Goal: Information Seeking & Learning: Compare options

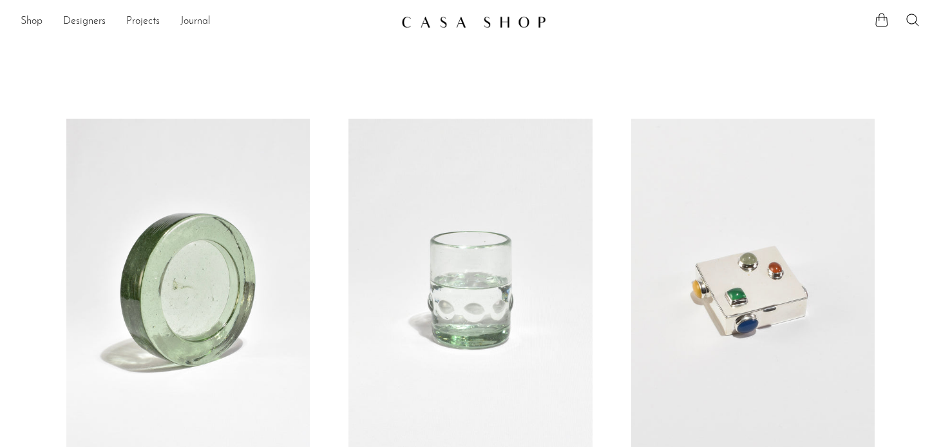
click at [517, 259] on link at bounding box center [471, 290] width 244 height 342
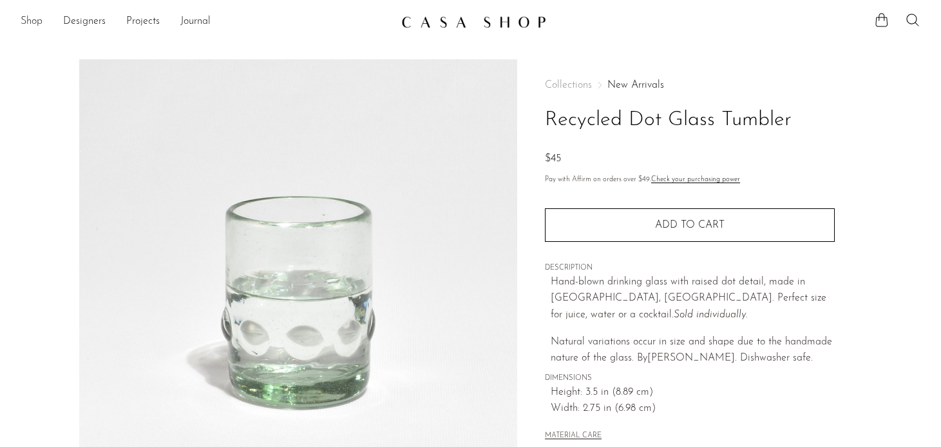
click at [34, 20] on link "Shop" at bounding box center [32, 22] width 22 height 17
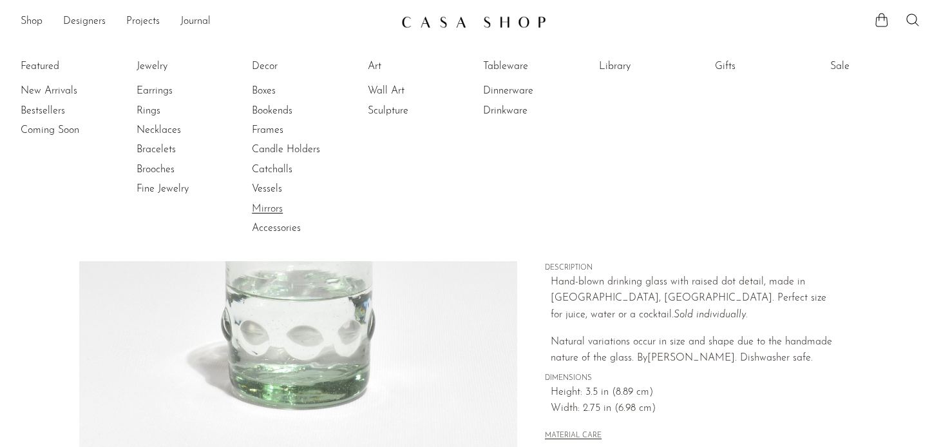
click at [260, 208] on link "Mirrors" at bounding box center [300, 209] width 97 height 14
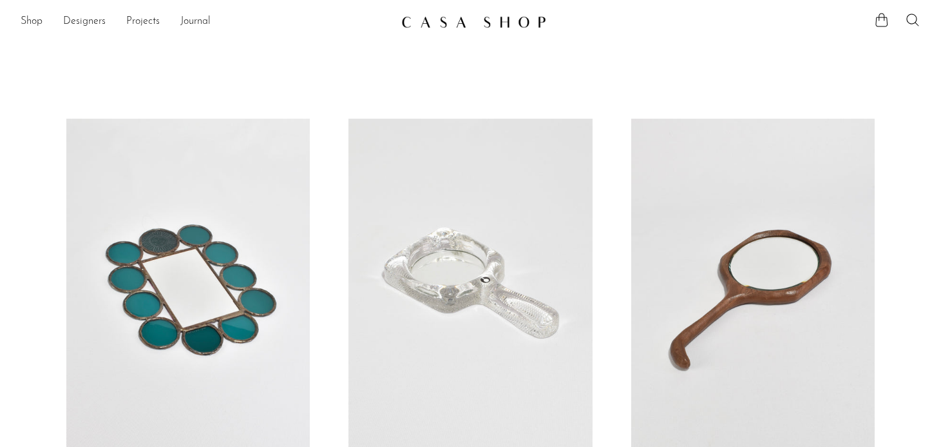
click at [221, 234] on link at bounding box center [188, 290] width 244 height 342
click at [461, 269] on link at bounding box center [471, 290] width 244 height 342
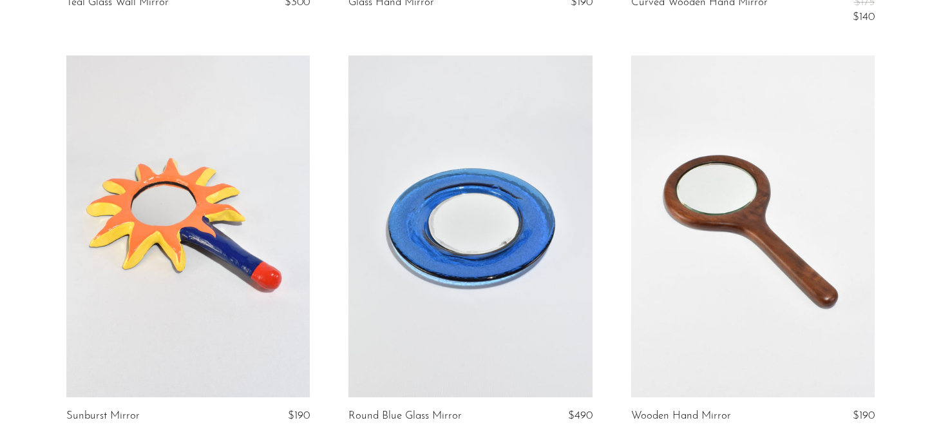
scroll to position [396, 0]
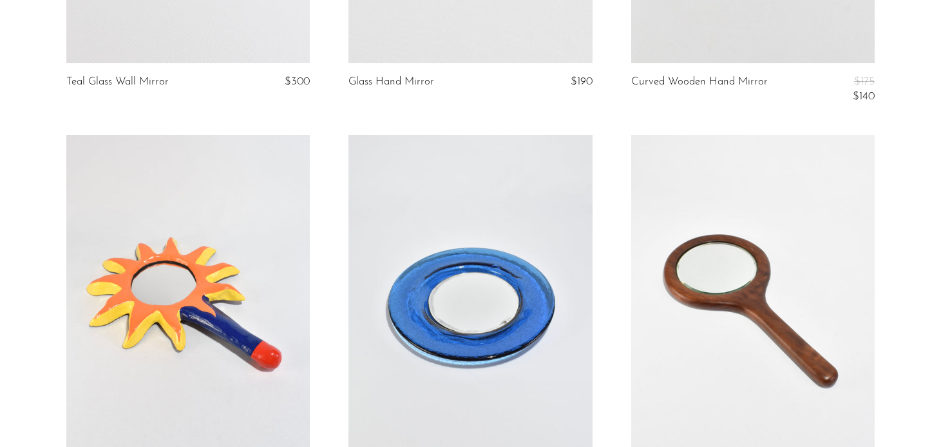
click at [228, 257] on link at bounding box center [188, 306] width 244 height 342
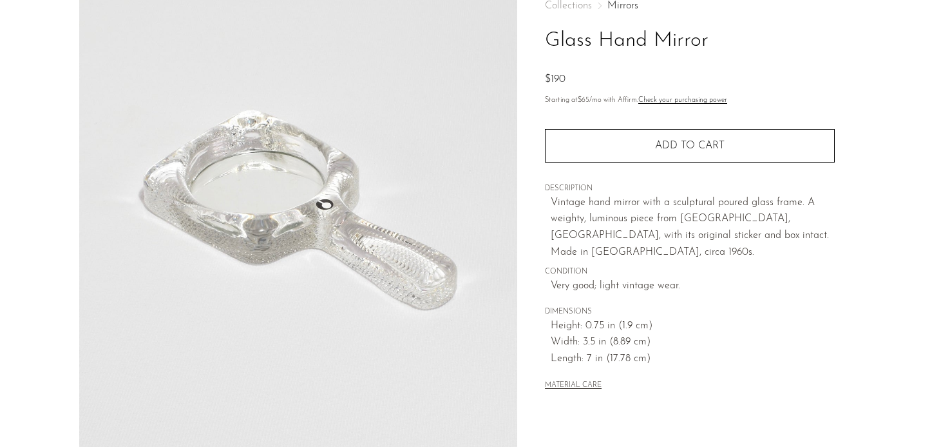
scroll to position [84, 0]
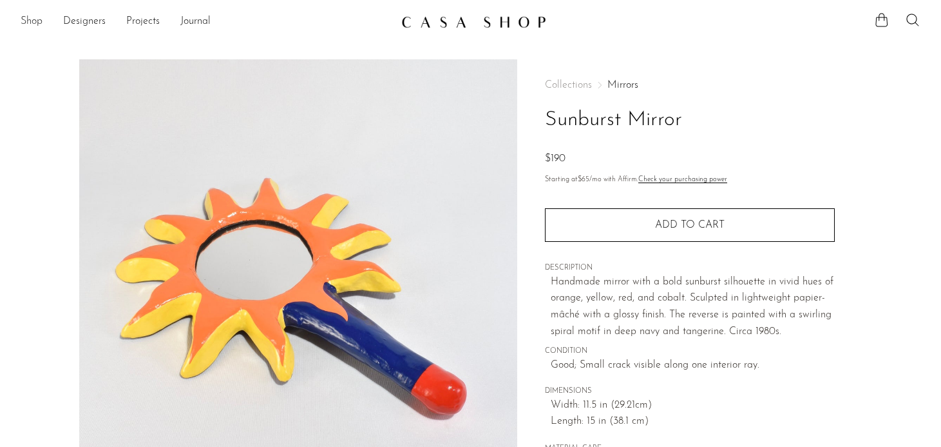
click at [39, 25] on link "Shop" at bounding box center [32, 22] width 22 height 17
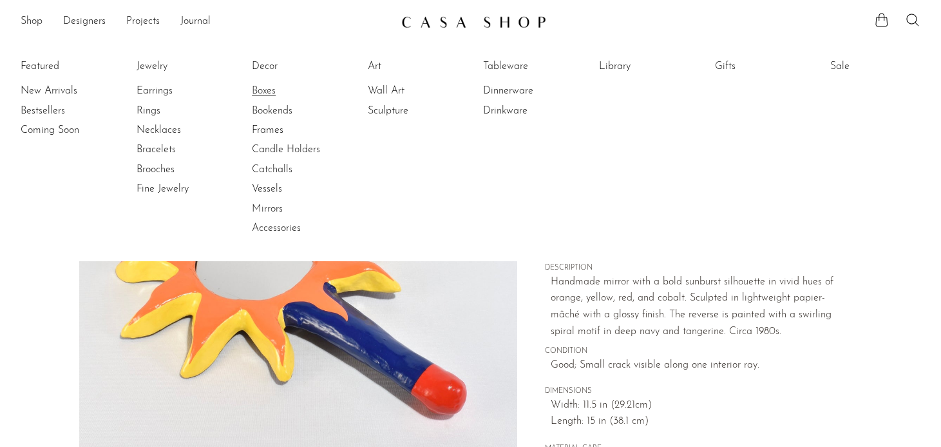
click at [266, 93] on link "Boxes" at bounding box center [300, 91] width 97 height 14
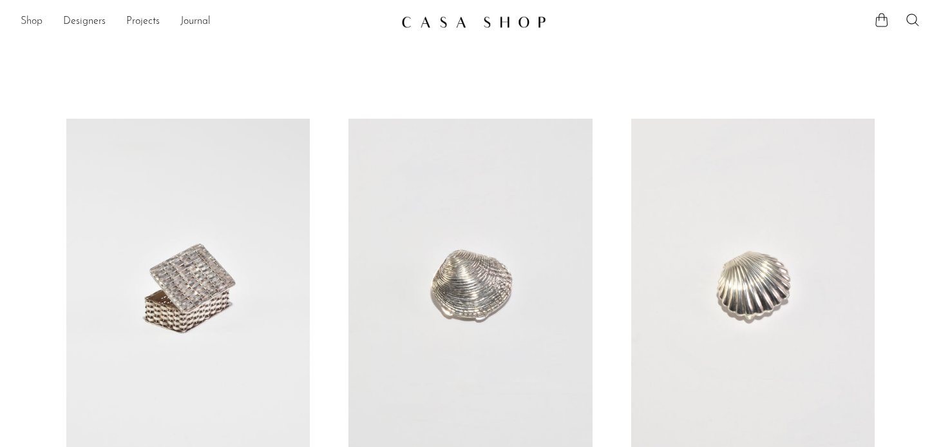
click at [37, 21] on link "Shop" at bounding box center [32, 22] width 22 height 17
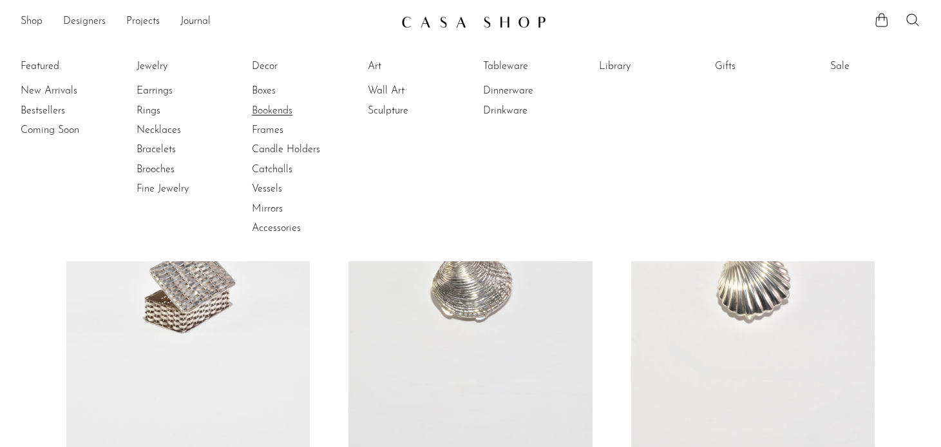
click at [277, 115] on link "Bookends" at bounding box center [300, 111] width 97 height 14
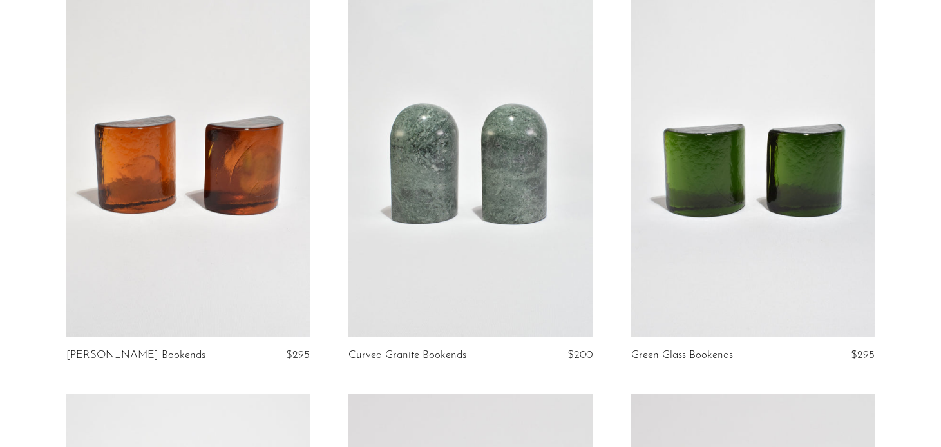
scroll to position [124, 0]
click at [245, 247] on link at bounding box center [188, 166] width 244 height 342
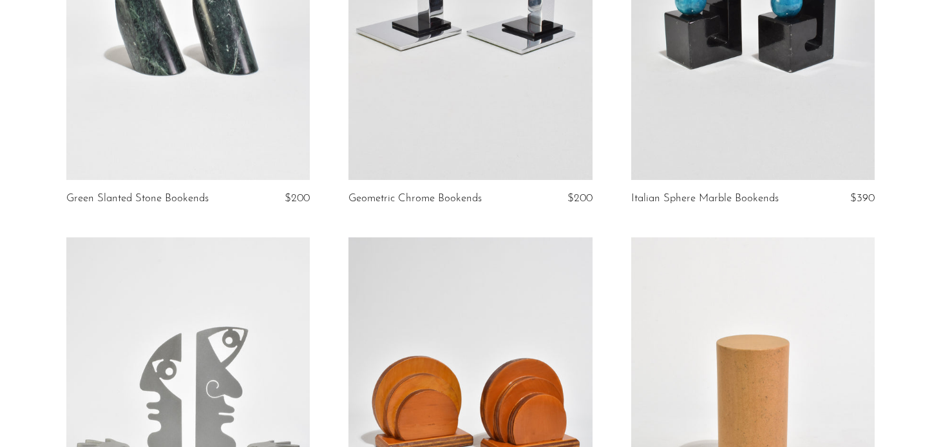
scroll to position [644, 0]
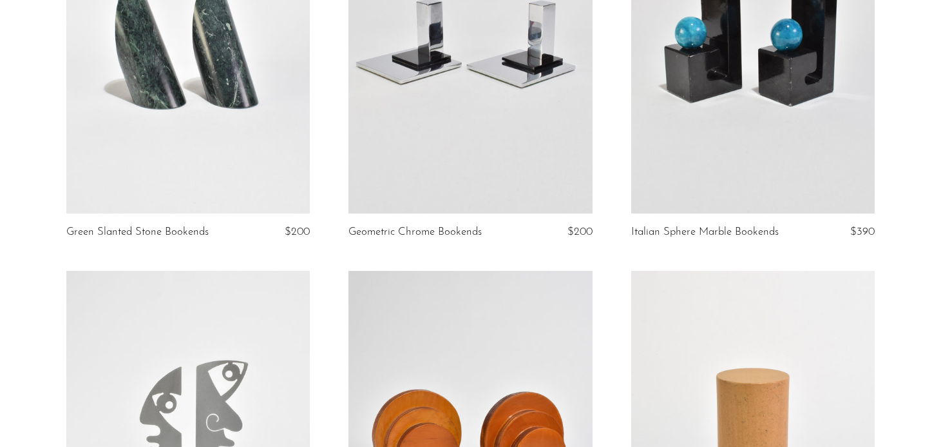
click at [740, 108] on link at bounding box center [754, 43] width 244 height 342
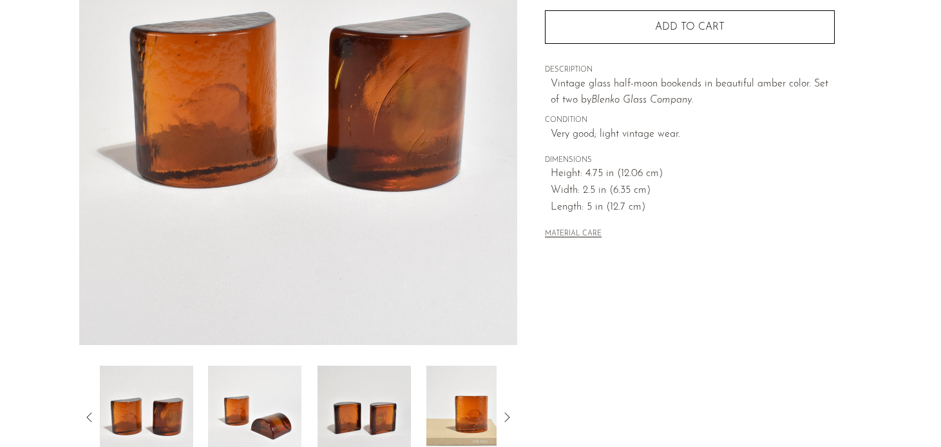
scroll to position [392, 0]
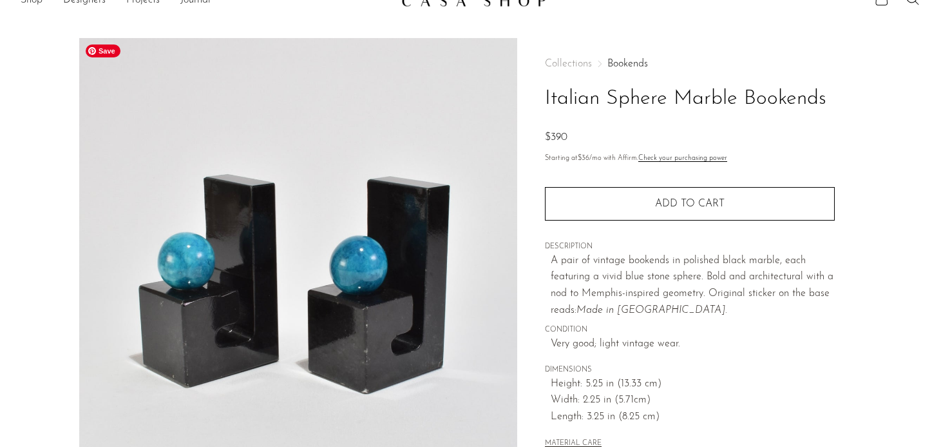
scroll to position [14, 0]
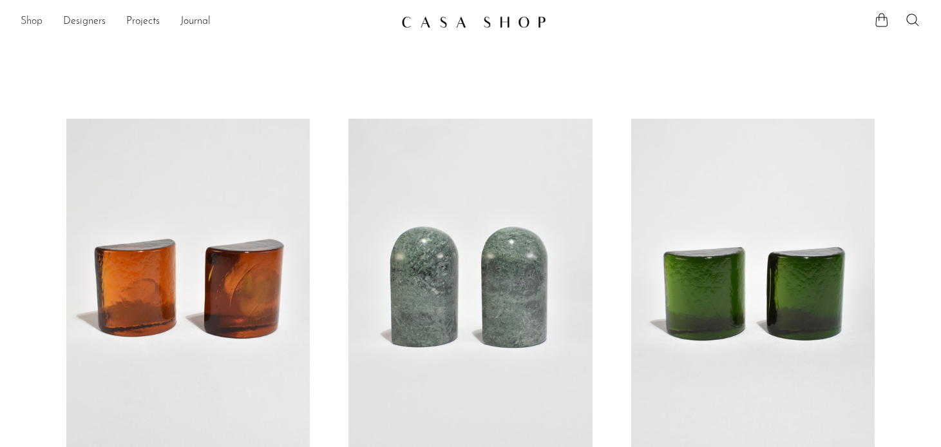
click at [33, 24] on link "Shop" at bounding box center [32, 22] width 22 height 17
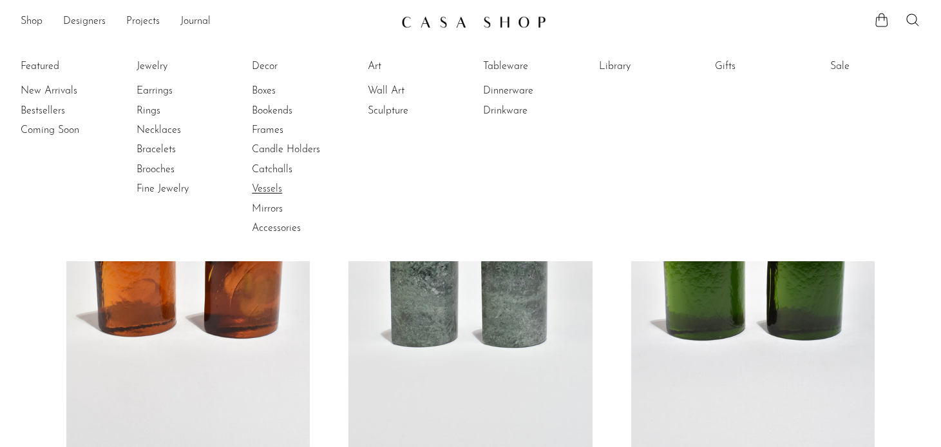
click at [272, 184] on link "Vessels" at bounding box center [300, 189] width 97 height 14
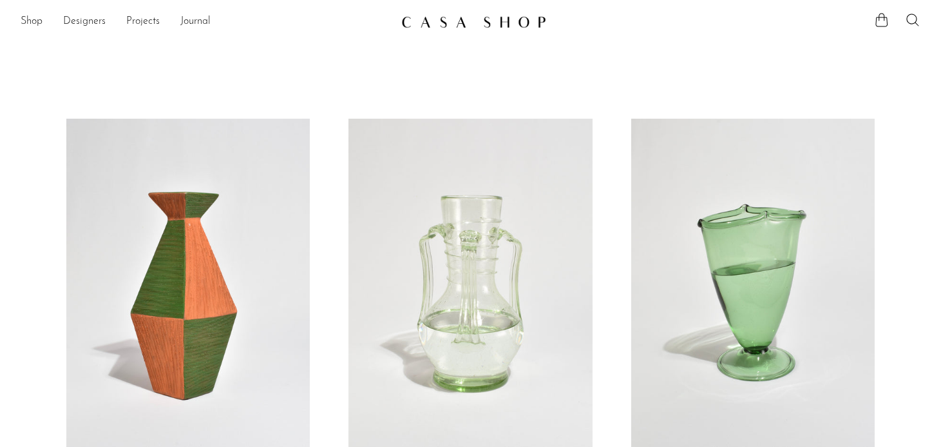
click at [412, 256] on link at bounding box center [471, 290] width 244 height 342
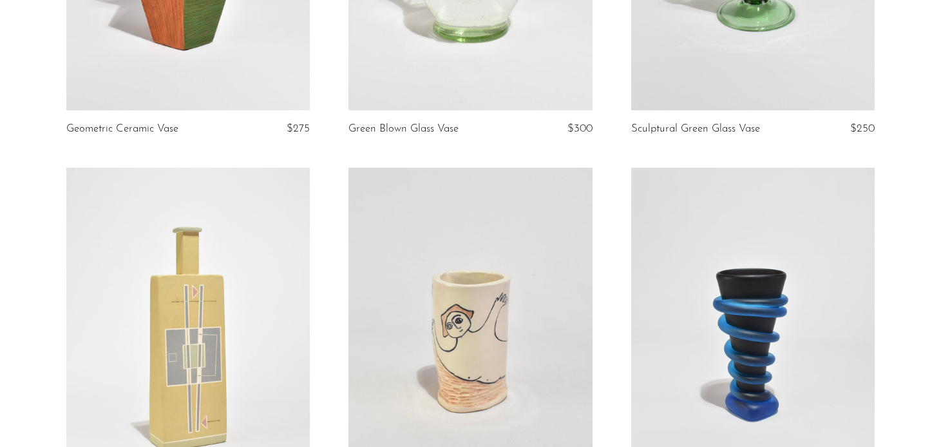
scroll to position [203, 0]
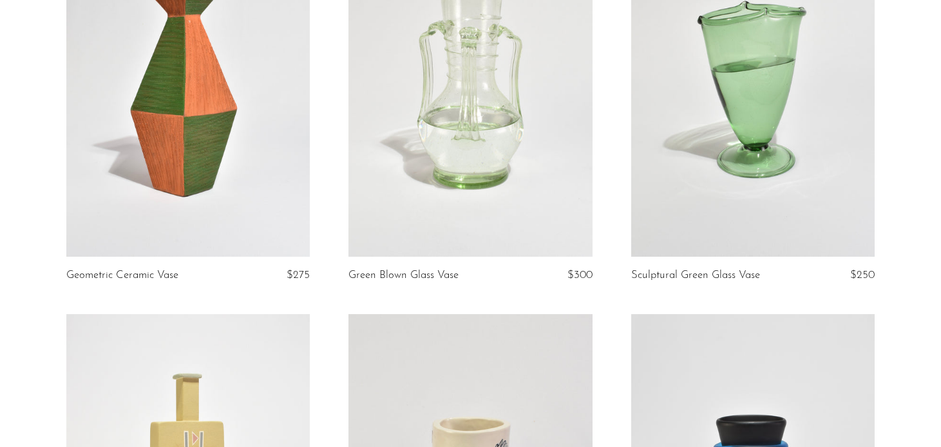
click at [679, 167] on link at bounding box center [754, 87] width 244 height 342
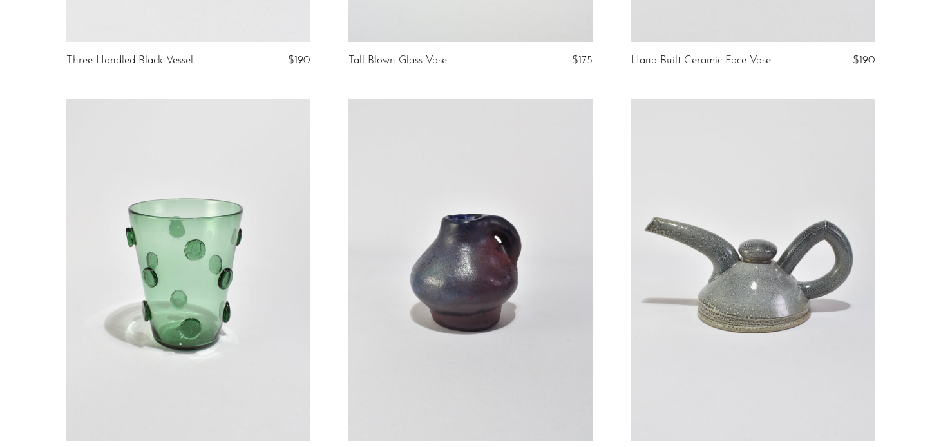
scroll to position [1249, 0]
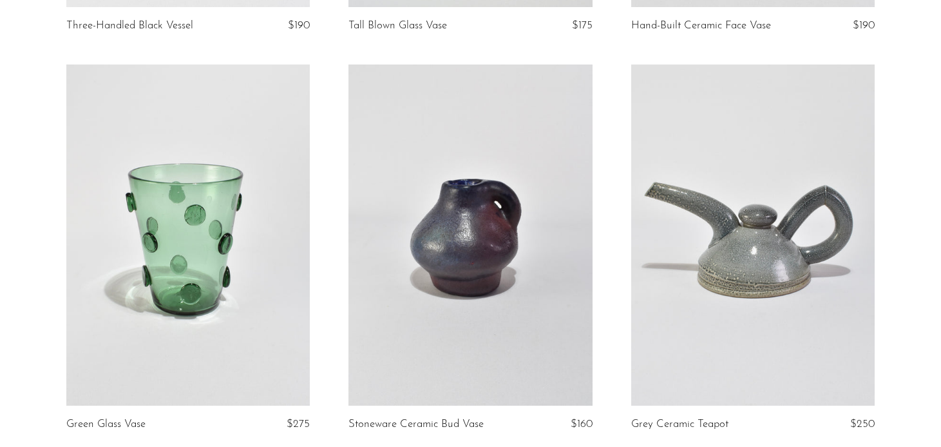
click at [234, 186] on link at bounding box center [188, 235] width 244 height 342
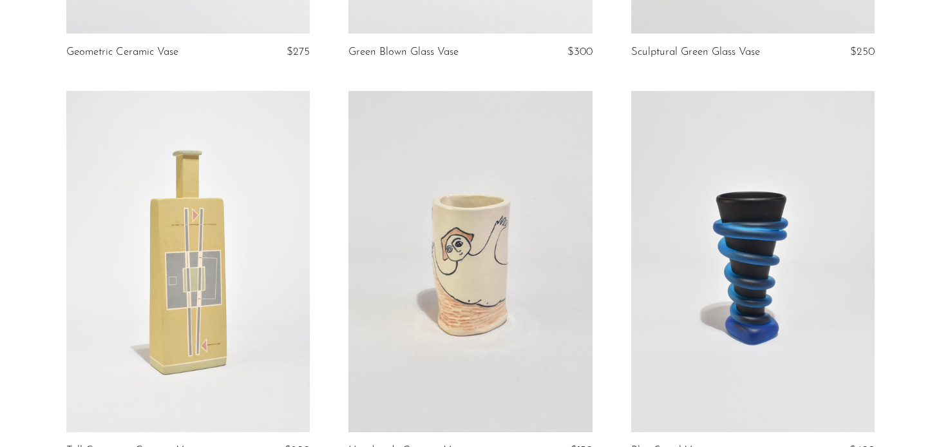
scroll to position [0, 0]
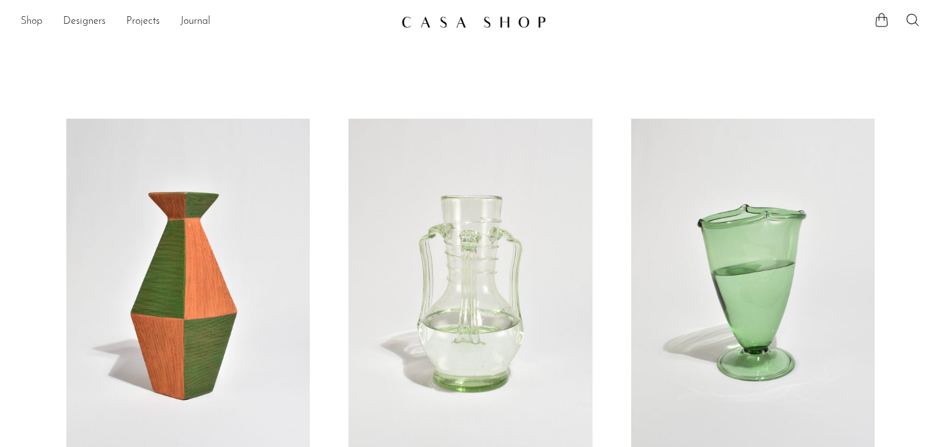
click at [37, 23] on link "Shop" at bounding box center [32, 22] width 22 height 17
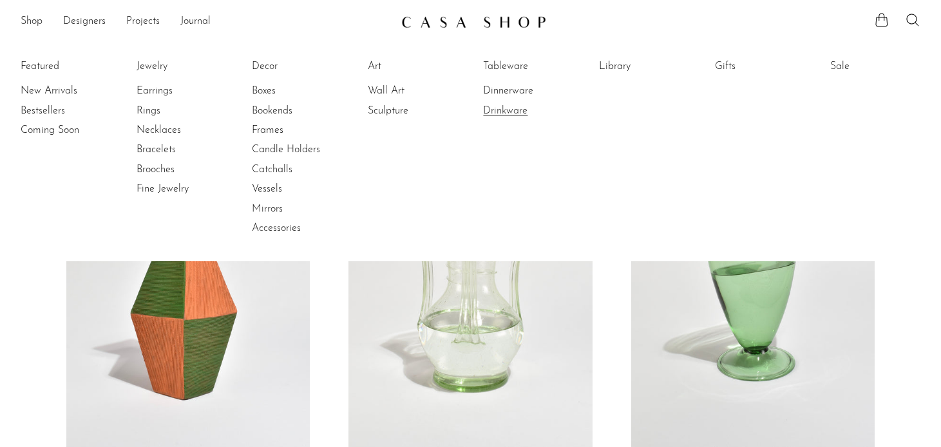
click at [511, 109] on link "Drinkware" at bounding box center [531, 111] width 97 height 14
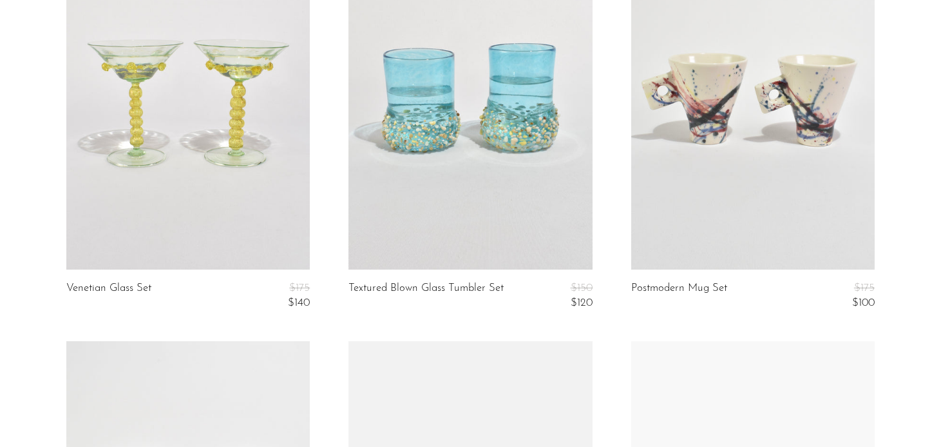
scroll to position [984, 0]
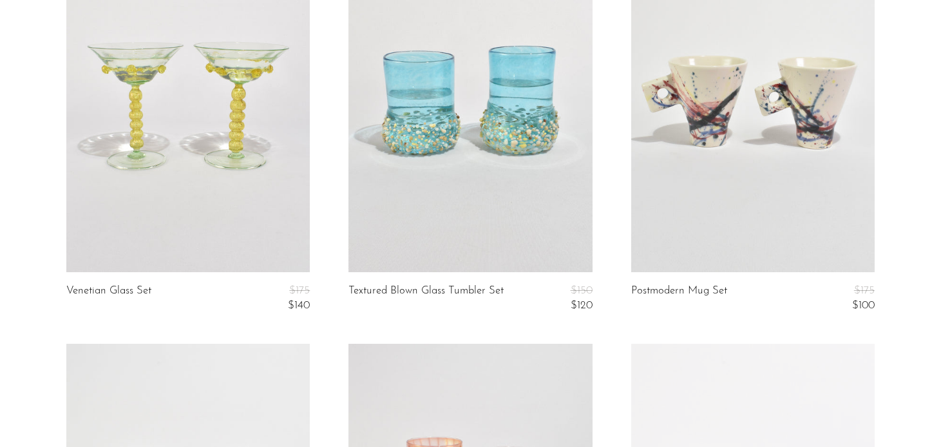
click at [129, 73] on link at bounding box center [188, 102] width 244 height 342
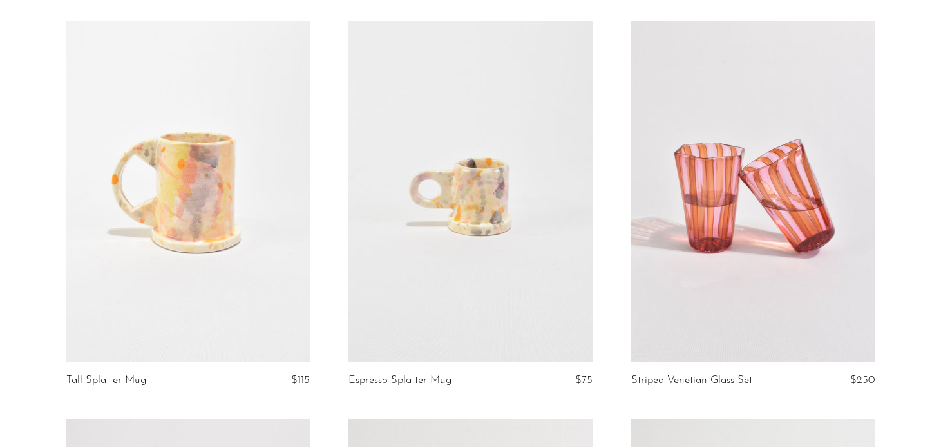
scroll to position [0, 0]
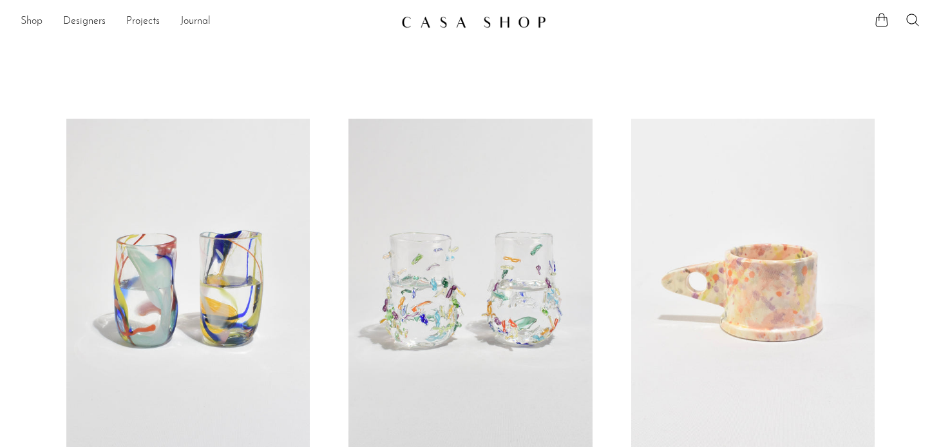
click at [39, 23] on link "Shop" at bounding box center [32, 22] width 22 height 17
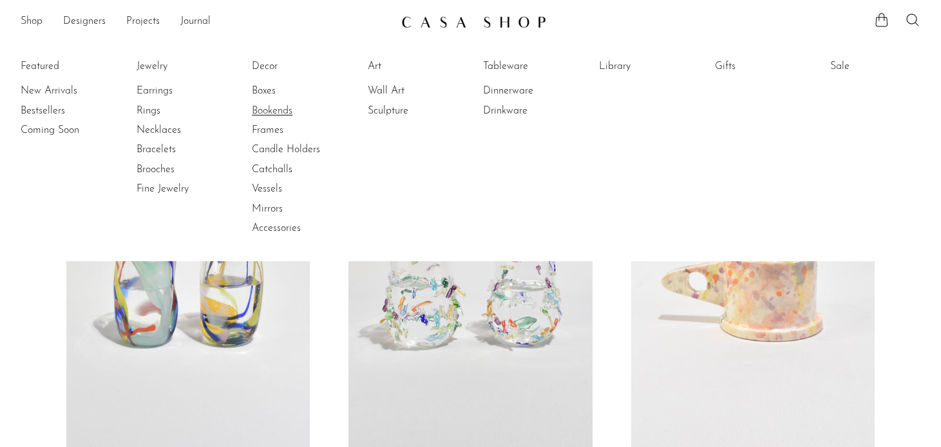
click at [263, 111] on link "Bookends" at bounding box center [300, 111] width 97 height 14
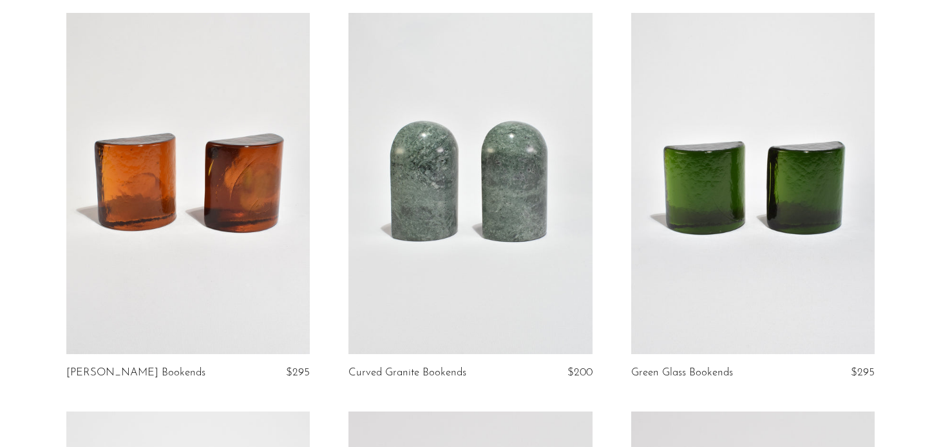
scroll to position [278, 0]
